Goal: Information Seeking & Learning: Learn about a topic

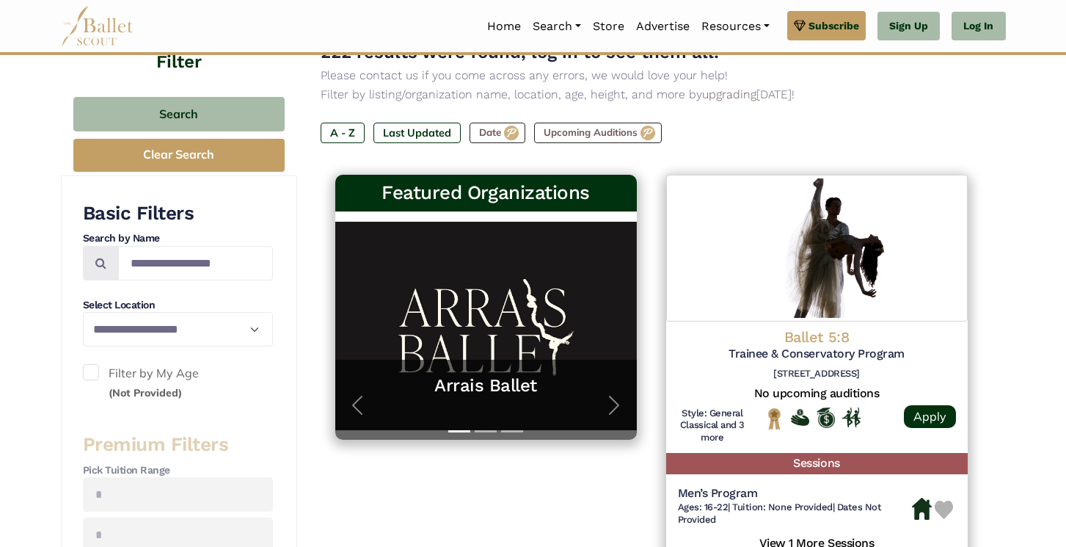
scroll to position [88, 0]
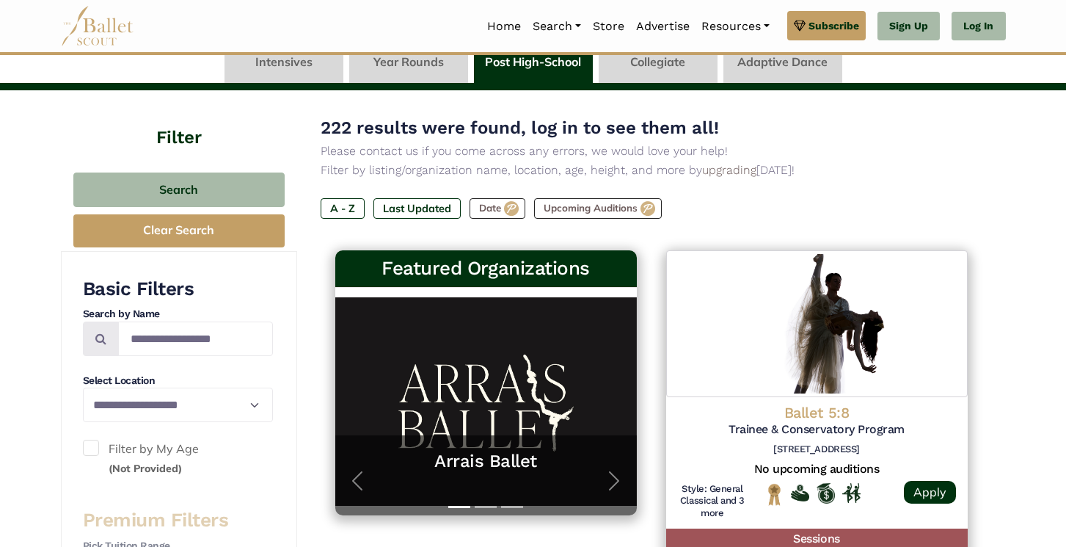
click at [657, 68] on link at bounding box center [658, 62] width 119 height 42
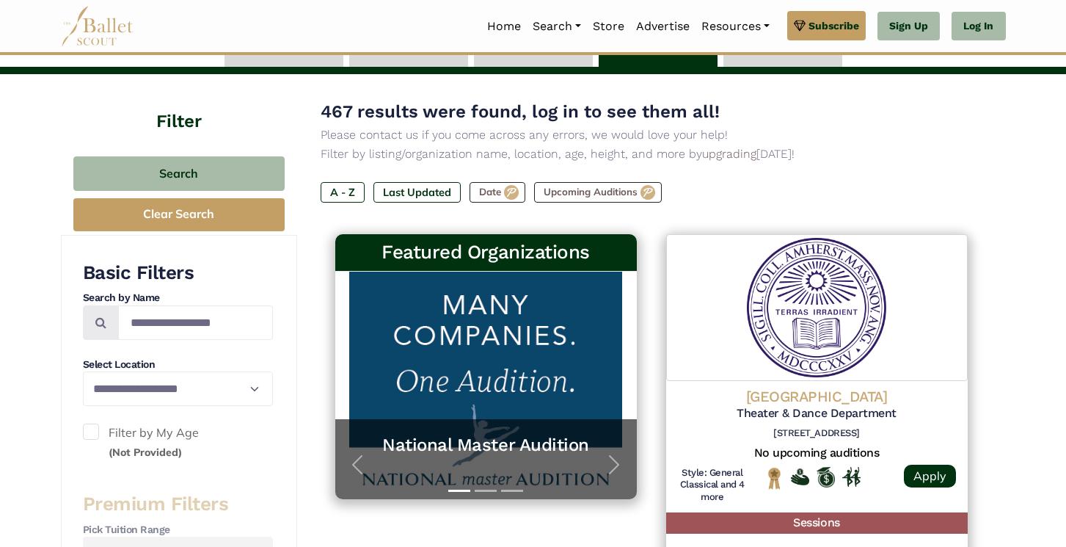
scroll to position [92, 0]
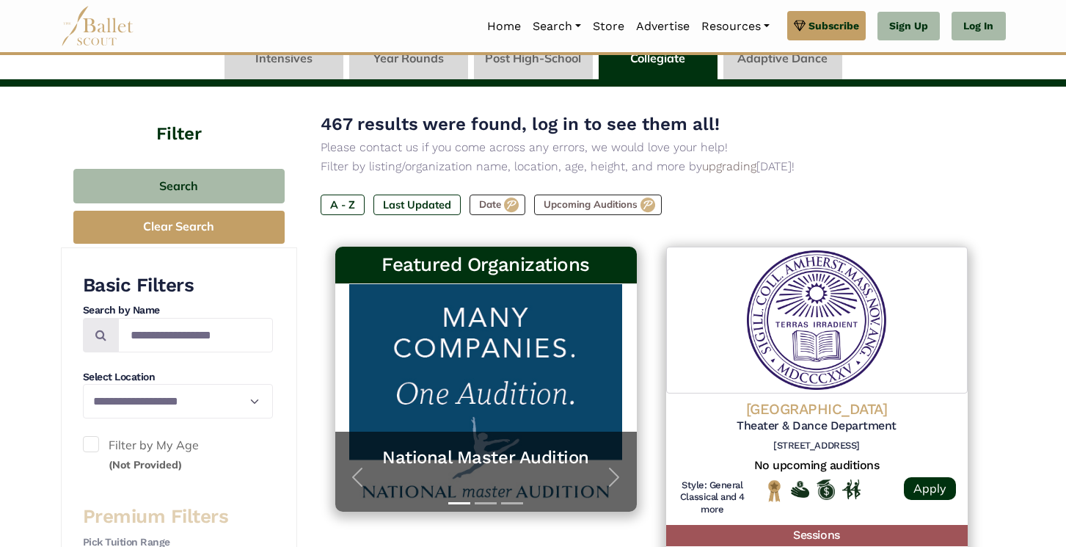
click at [558, 55] on link at bounding box center [533, 58] width 119 height 42
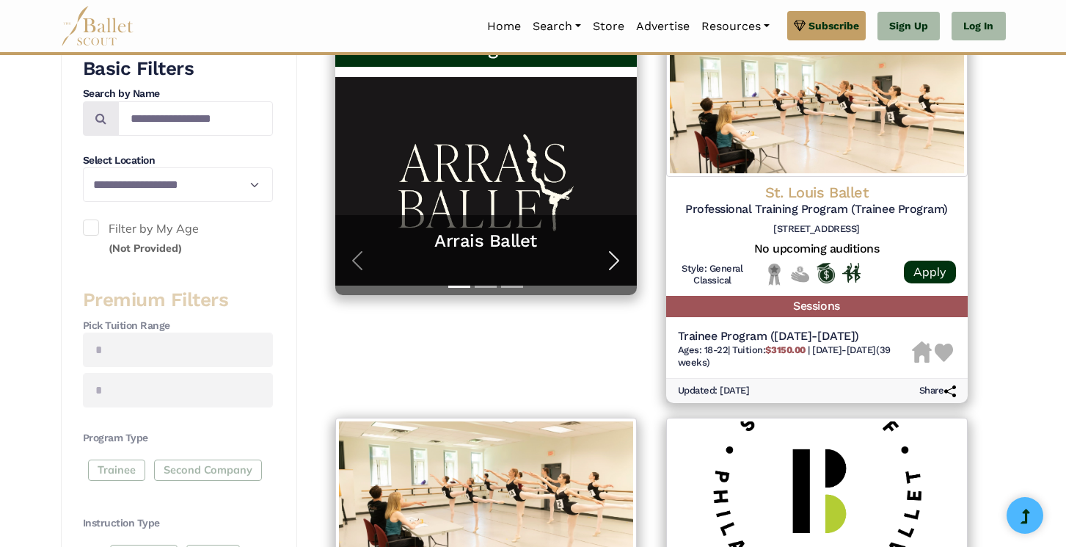
scroll to position [302, 0]
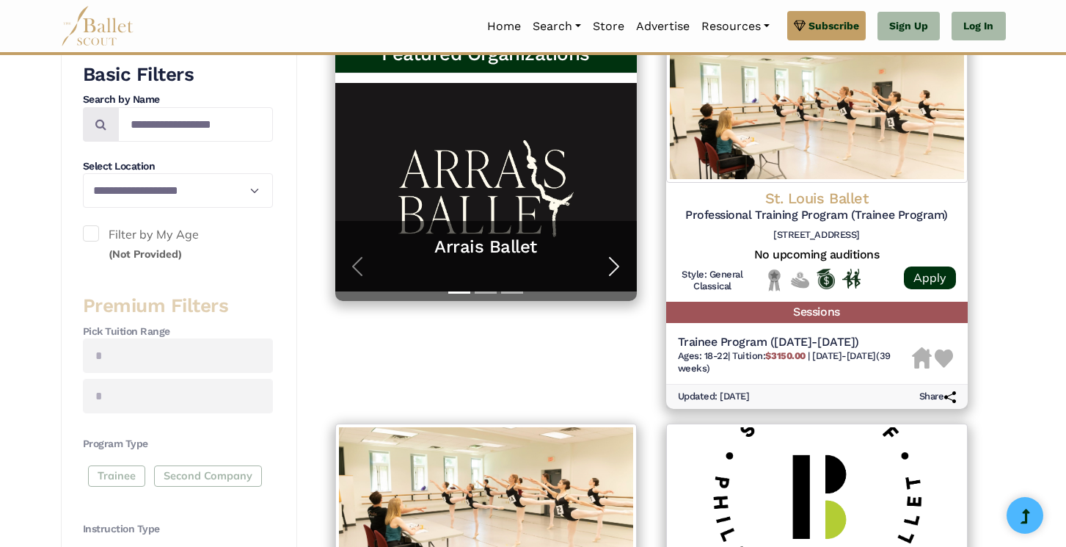
click at [615, 266] on span "button" at bounding box center [613, 266] width 23 height 23
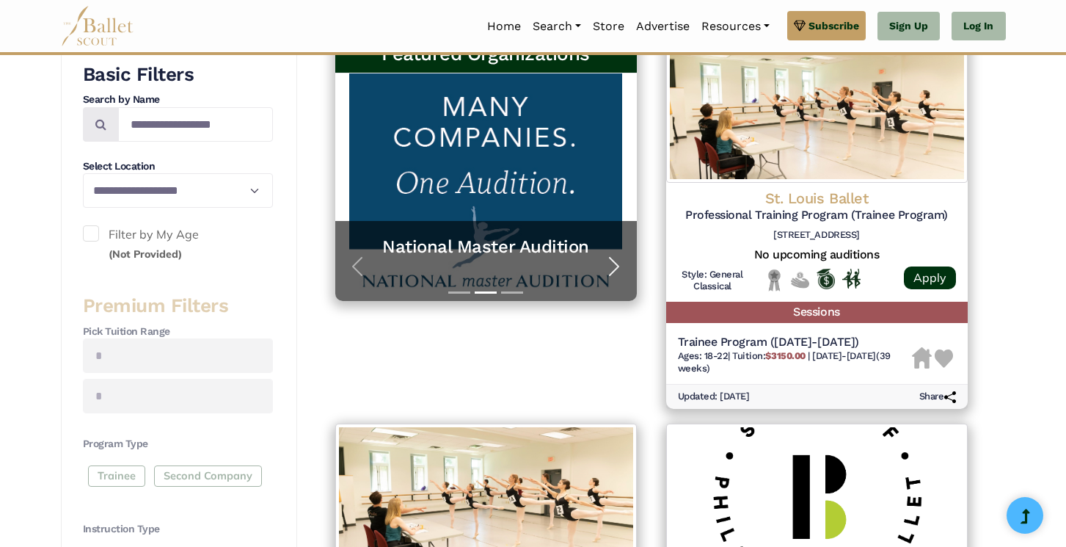
click at [615, 266] on span "button" at bounding box center [613, 266] width 23 height 23
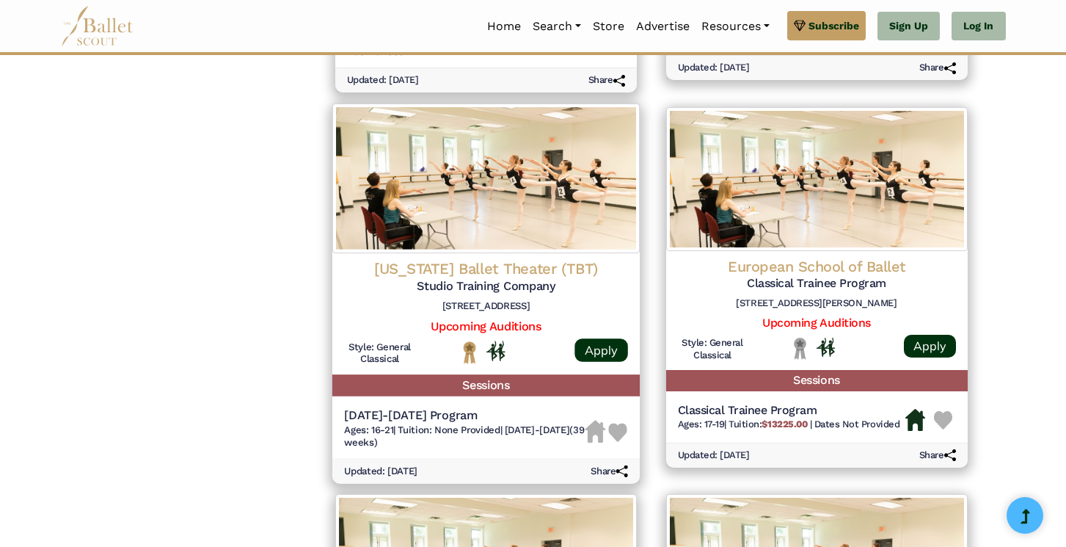
scroll to position [1404, 0]
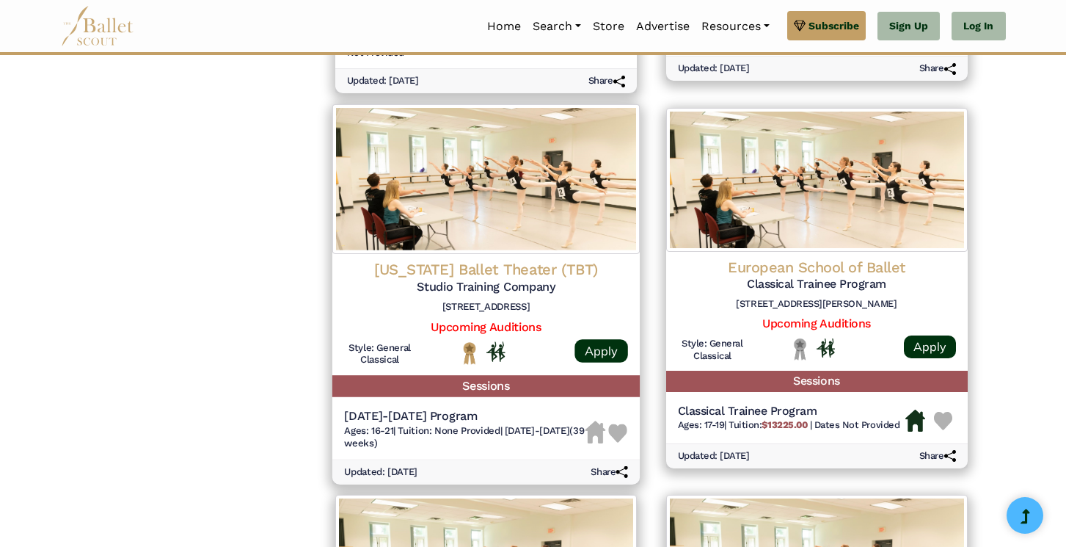
click at [429, 272] on h4 "Texas Ballet Theater (TBT)" at bounding box center [486, 270] width 284 height 20
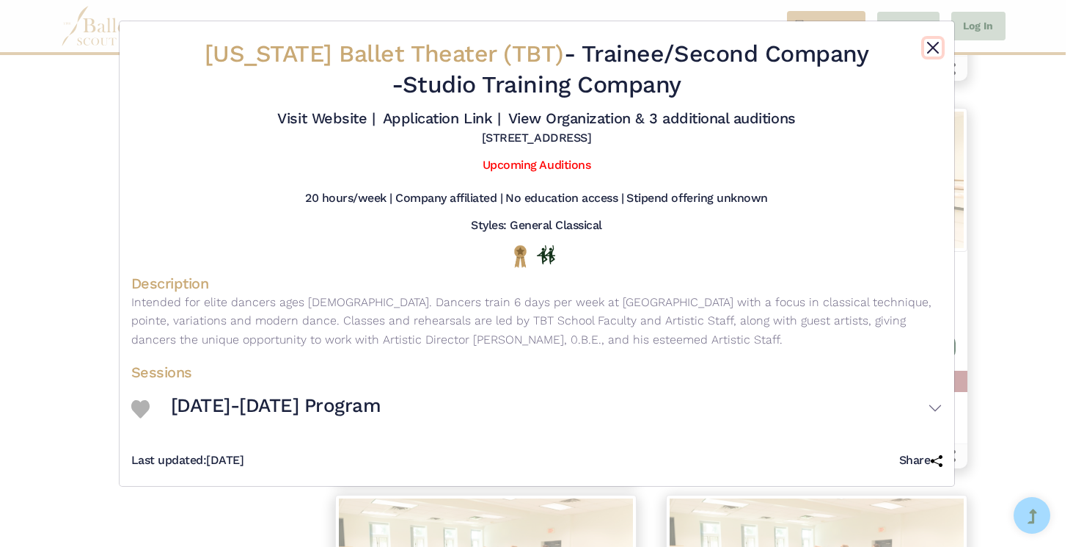
click at [927, 41] on button "Close" at bounding box center [933, 48] width 18 height 18
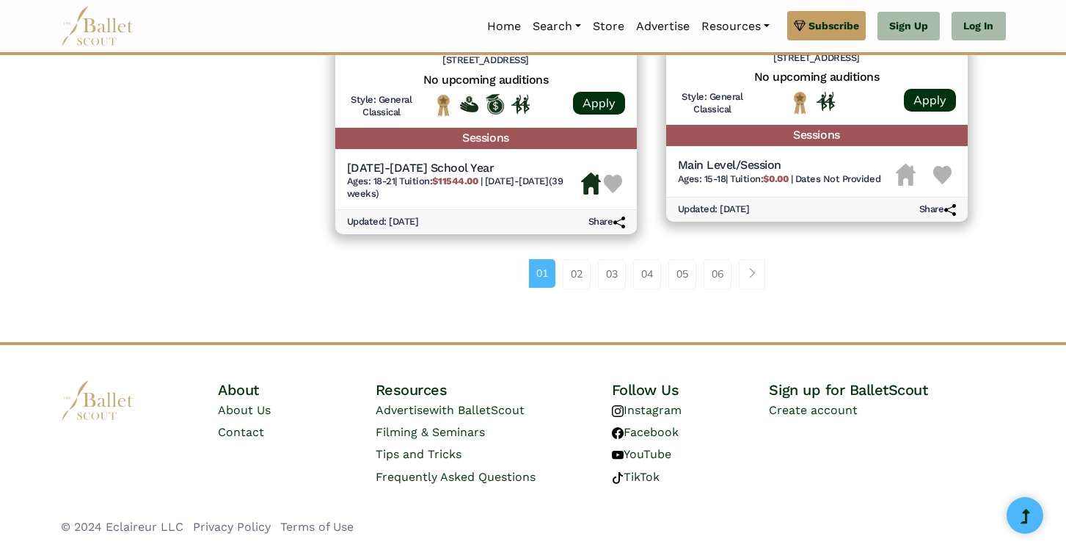
scroll to position [2037, 0]
